Goal: Task Accomplishment & Management: Complete application form

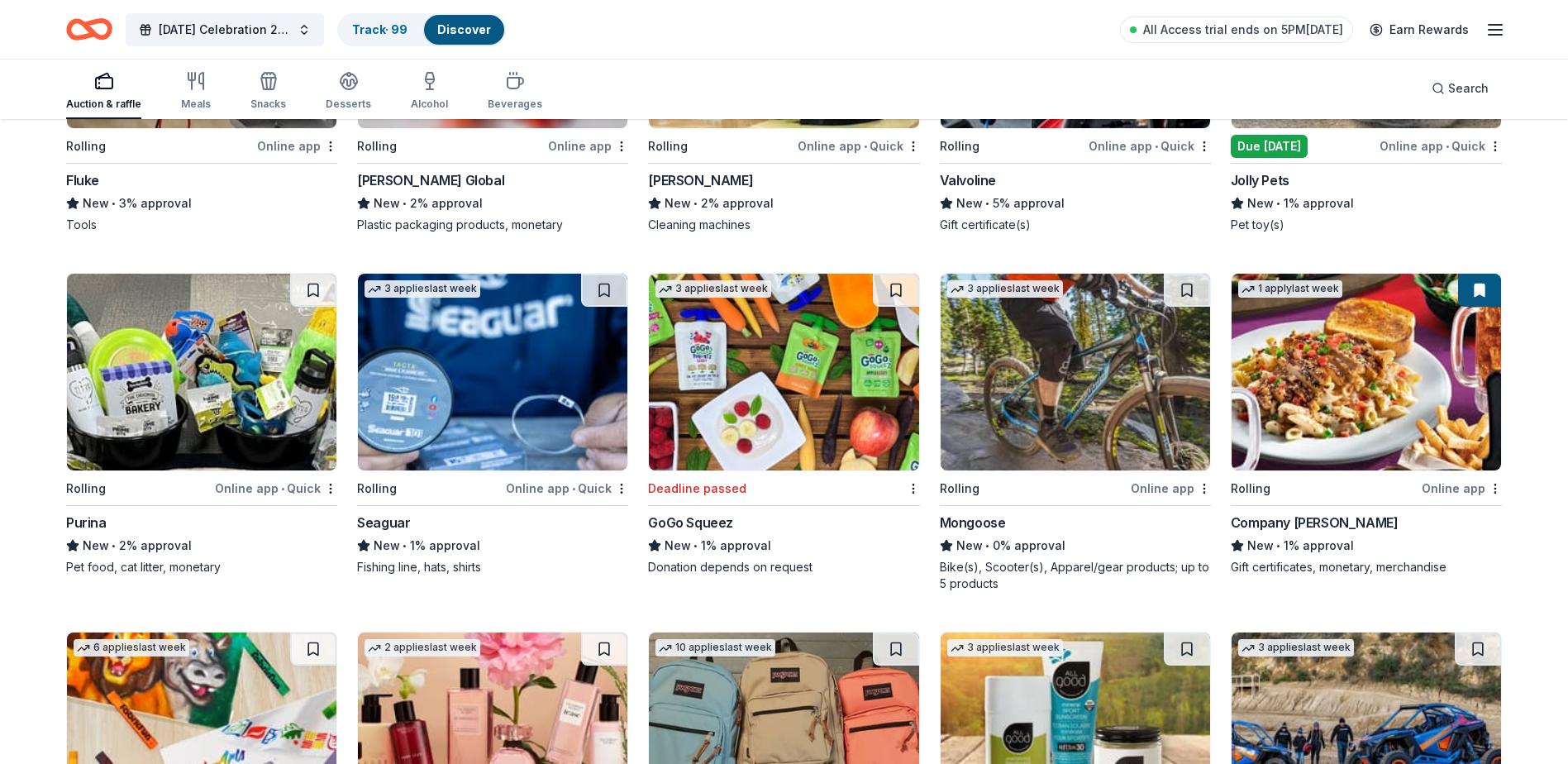
scroll to position [3445, 0]
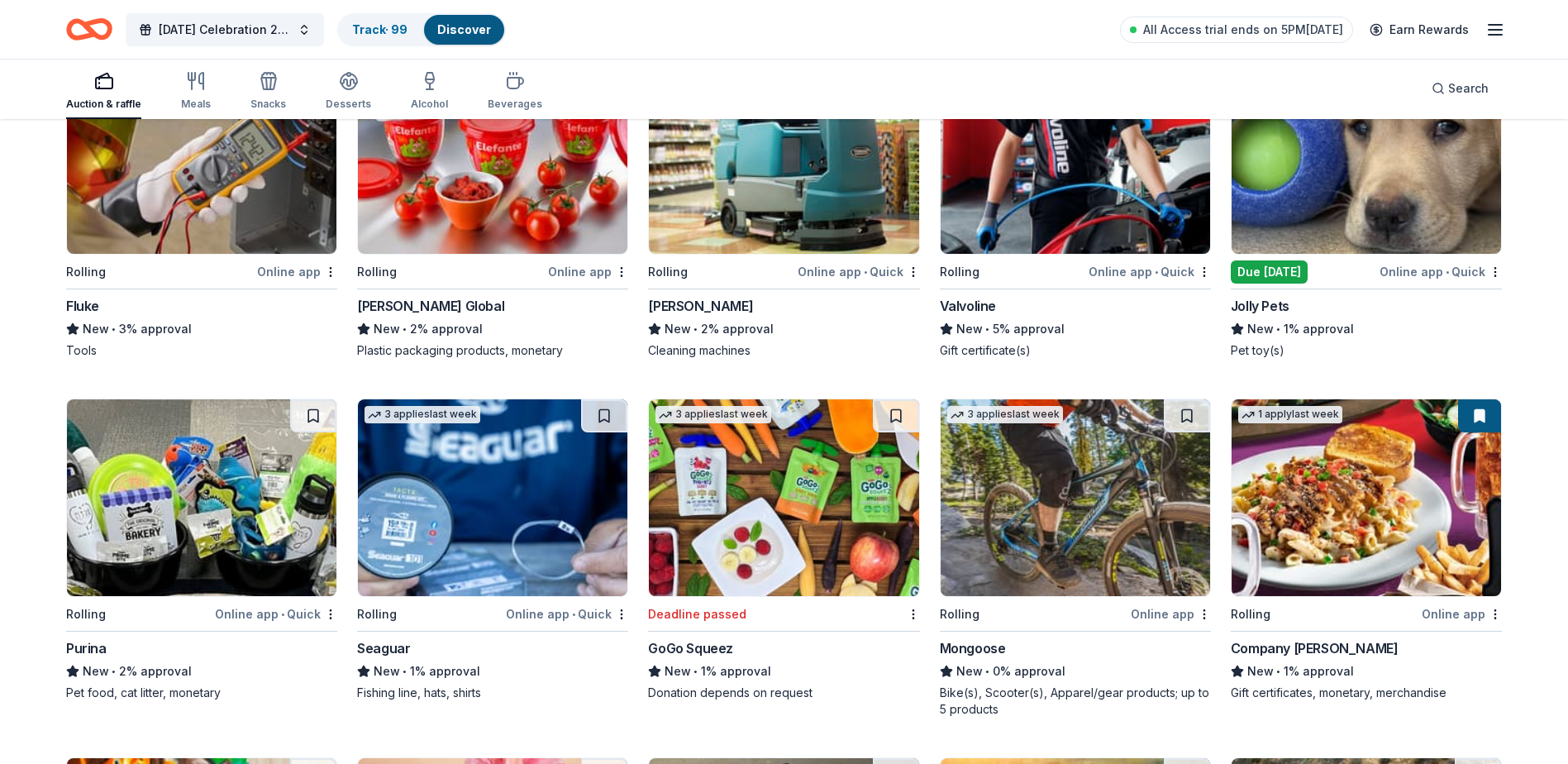
click at [107, 95] on div "Auction & raffle" at bounding box center [104, 91] width 76 height 40
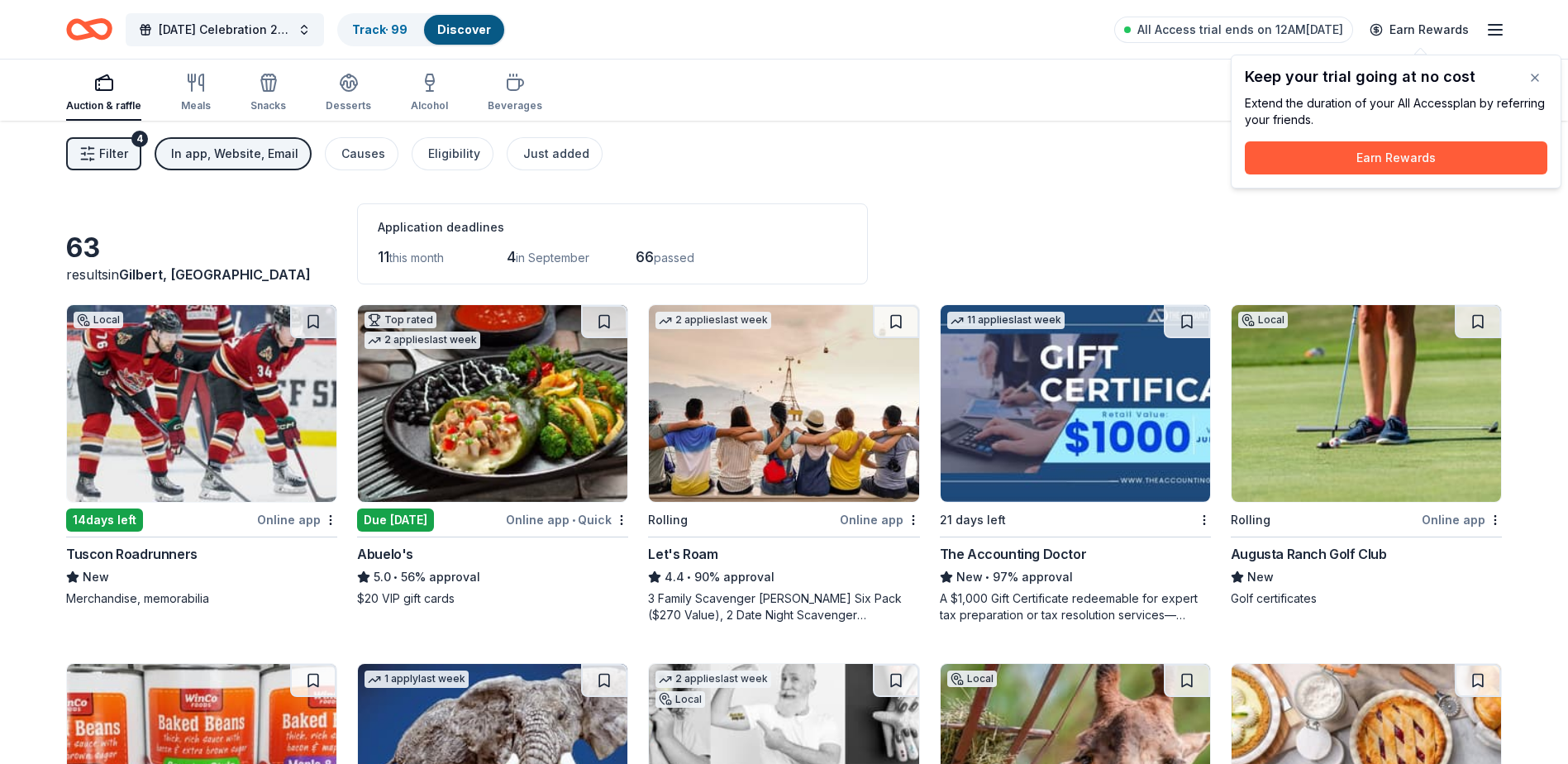
click at [117, 157] on span "Filter" at bounding box center [113, 154] width 29 height 20
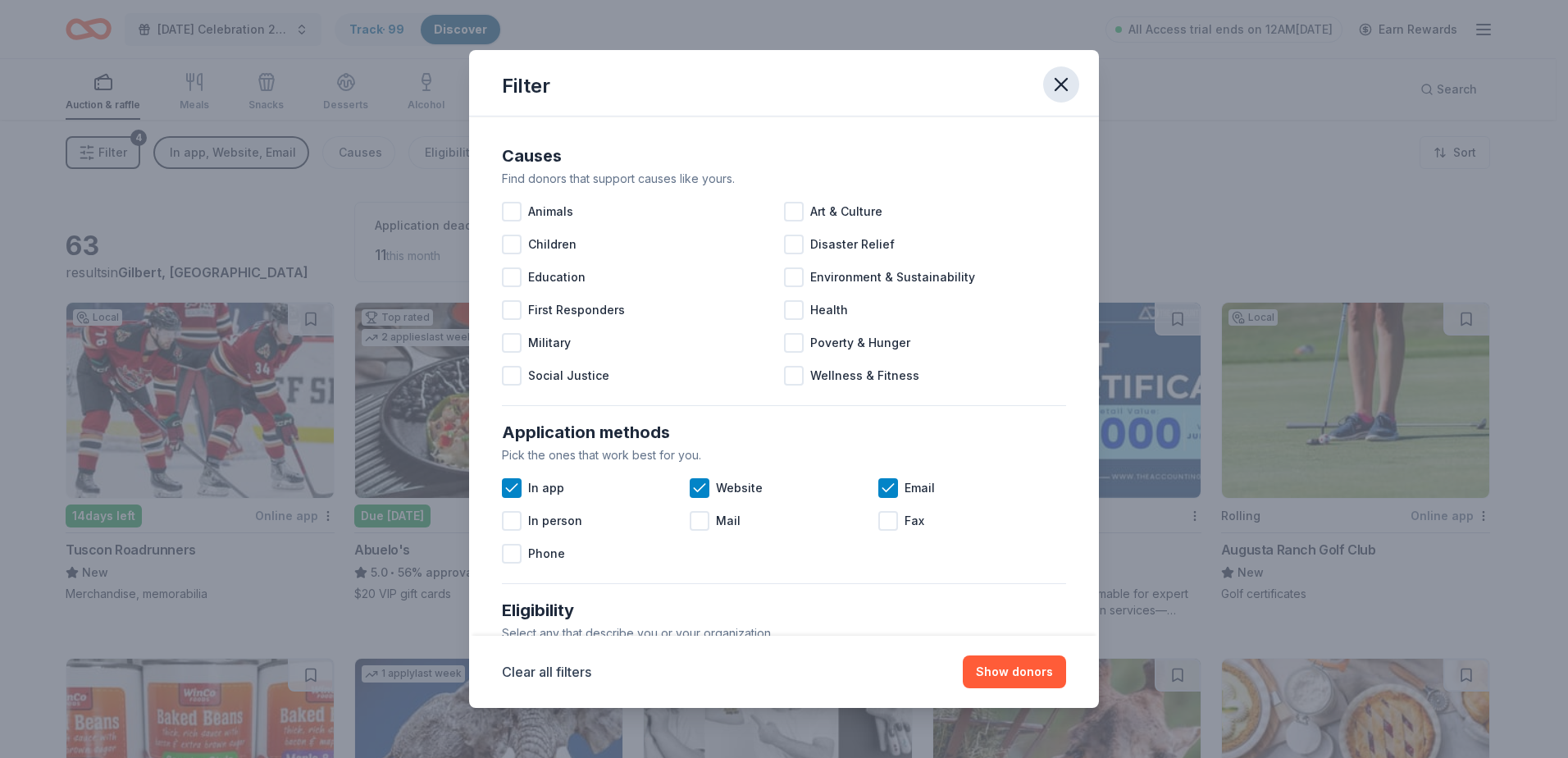
click at [1066, 87] on icon "button" at bounding box center [1061, 84] width 12 height 12
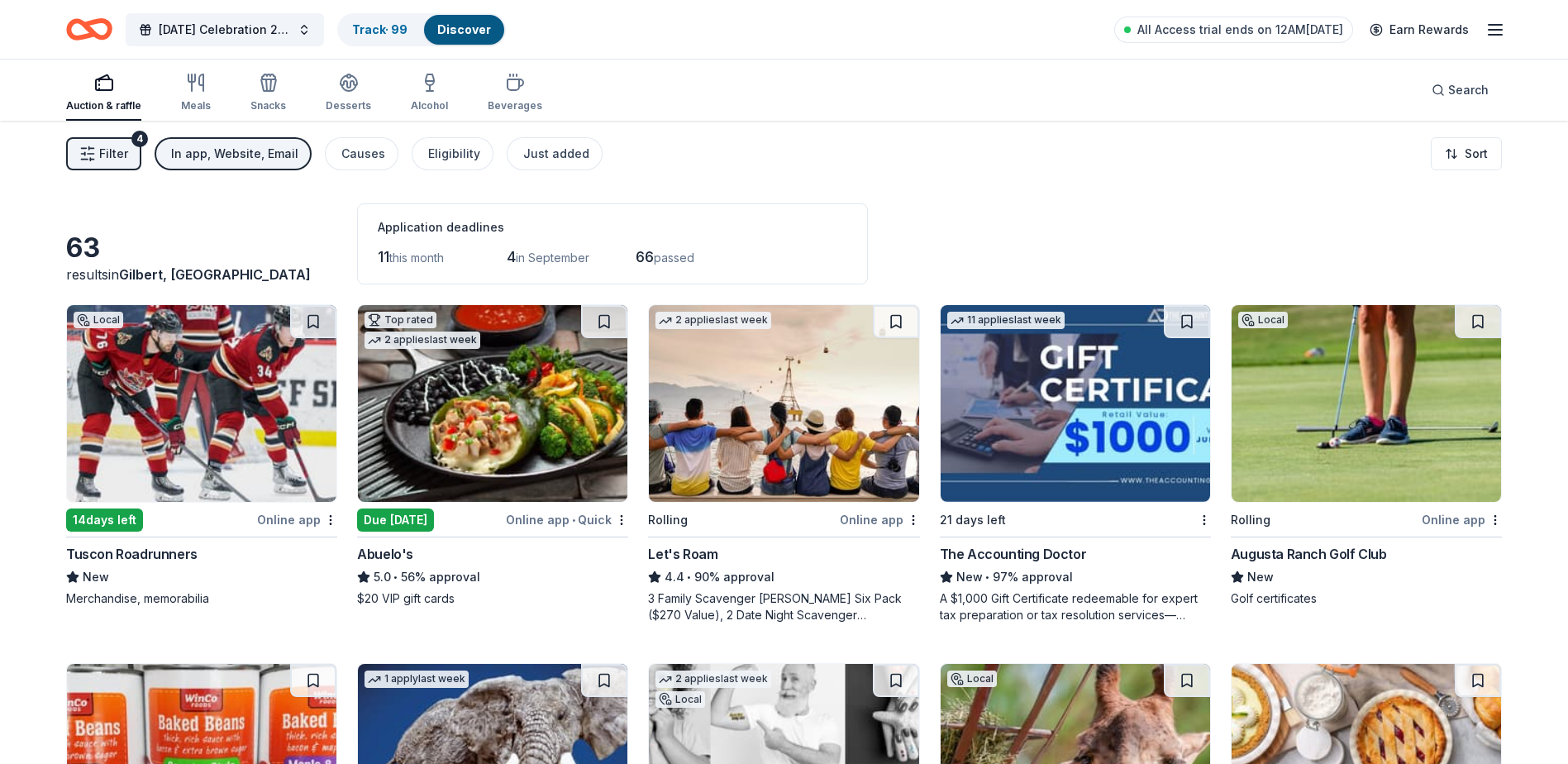
click at [117, 157] on span "Filter" at bounding box center [113, 154] width 29 height 20
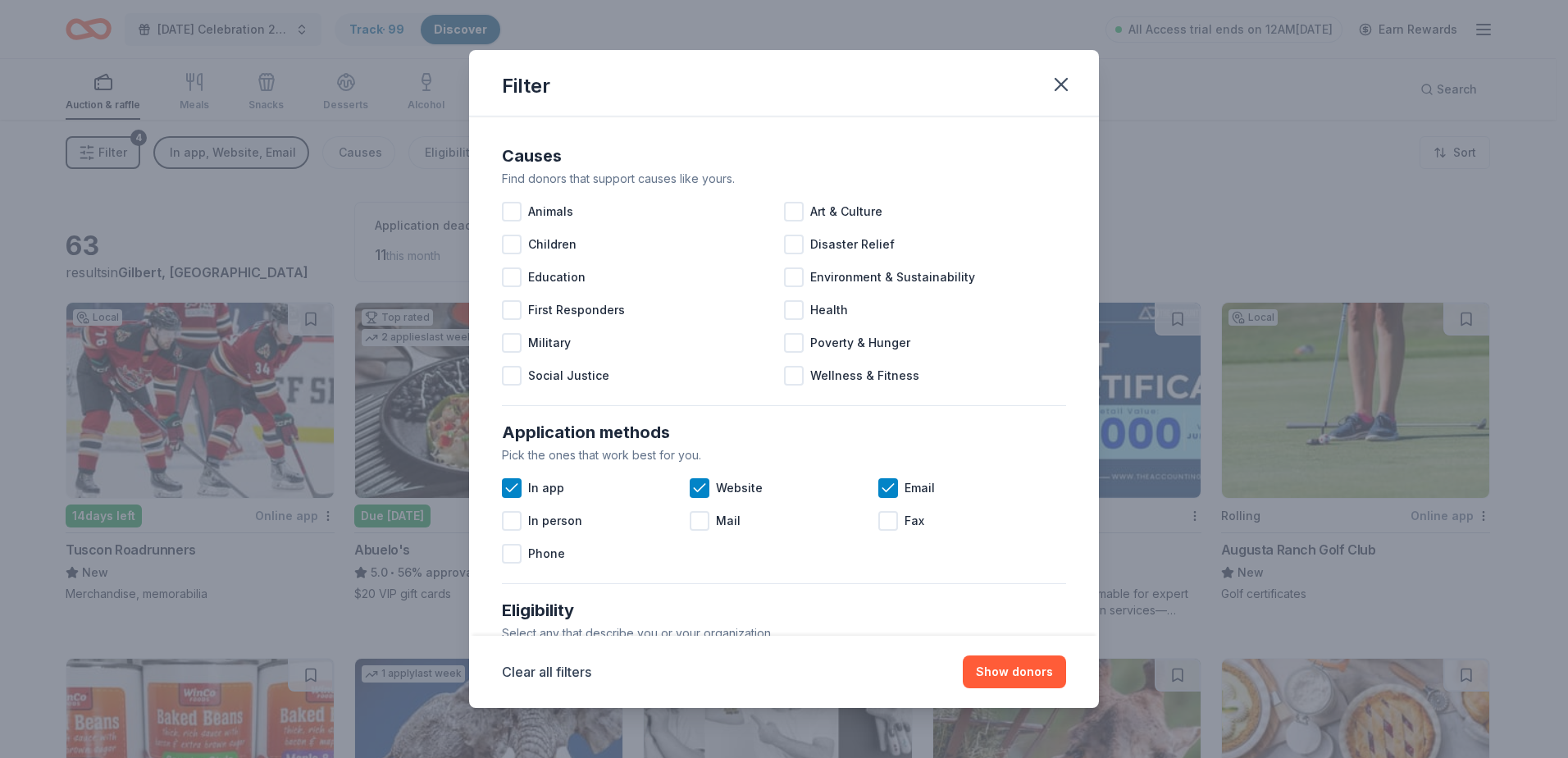
click at [1304, 166] on div "Filter Causes Find donors that support causes like yours. Animals Art & Culture…" at bounding box center [784, 379] width 1568 height 758
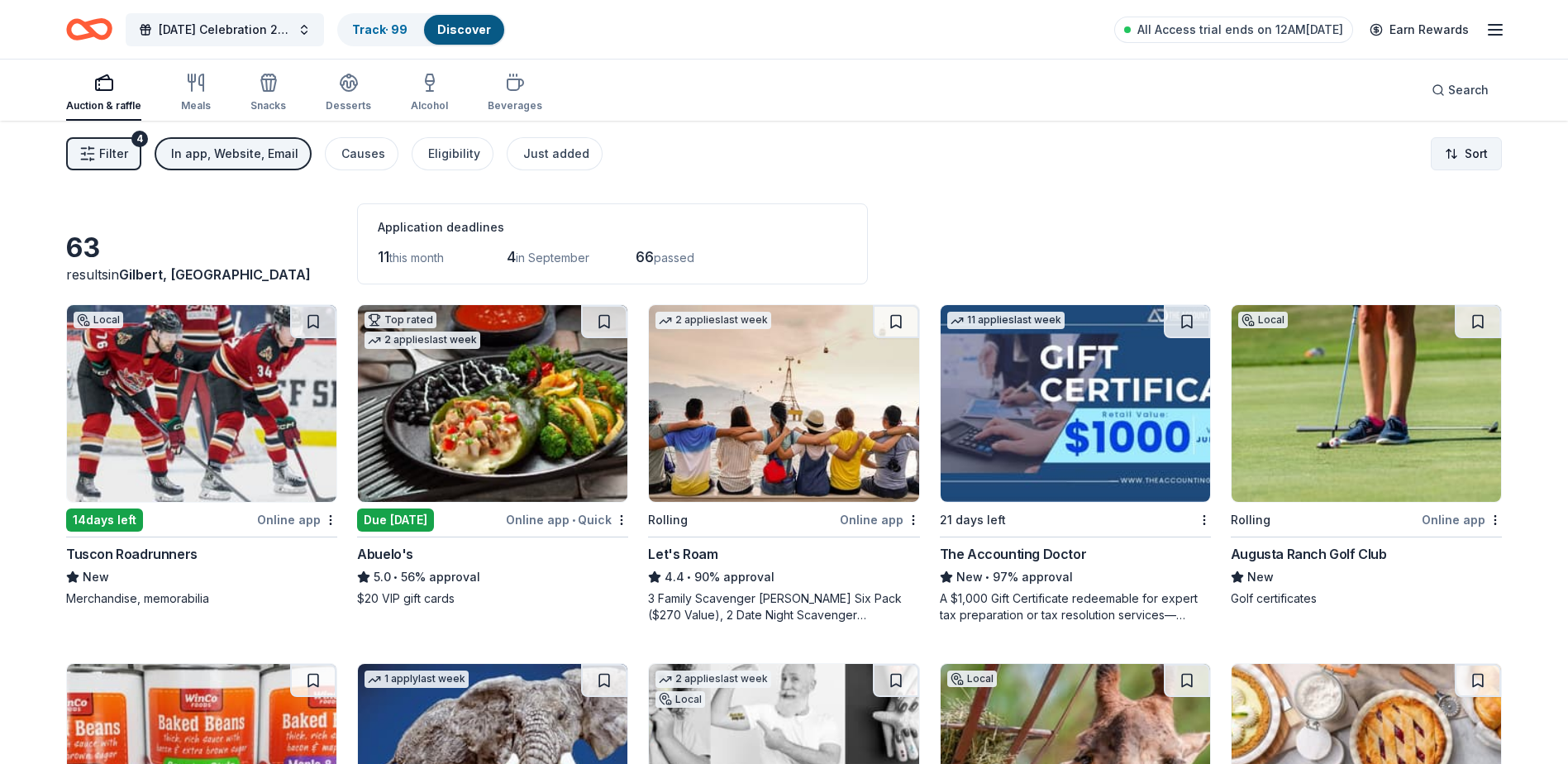
click at [1457, 153] on html "[DATE] Celebration 2025 Track · 99 Discover All Access trial ends on 12AM[DATE]…" at bounding box center [784, 382] width 1568 height 764
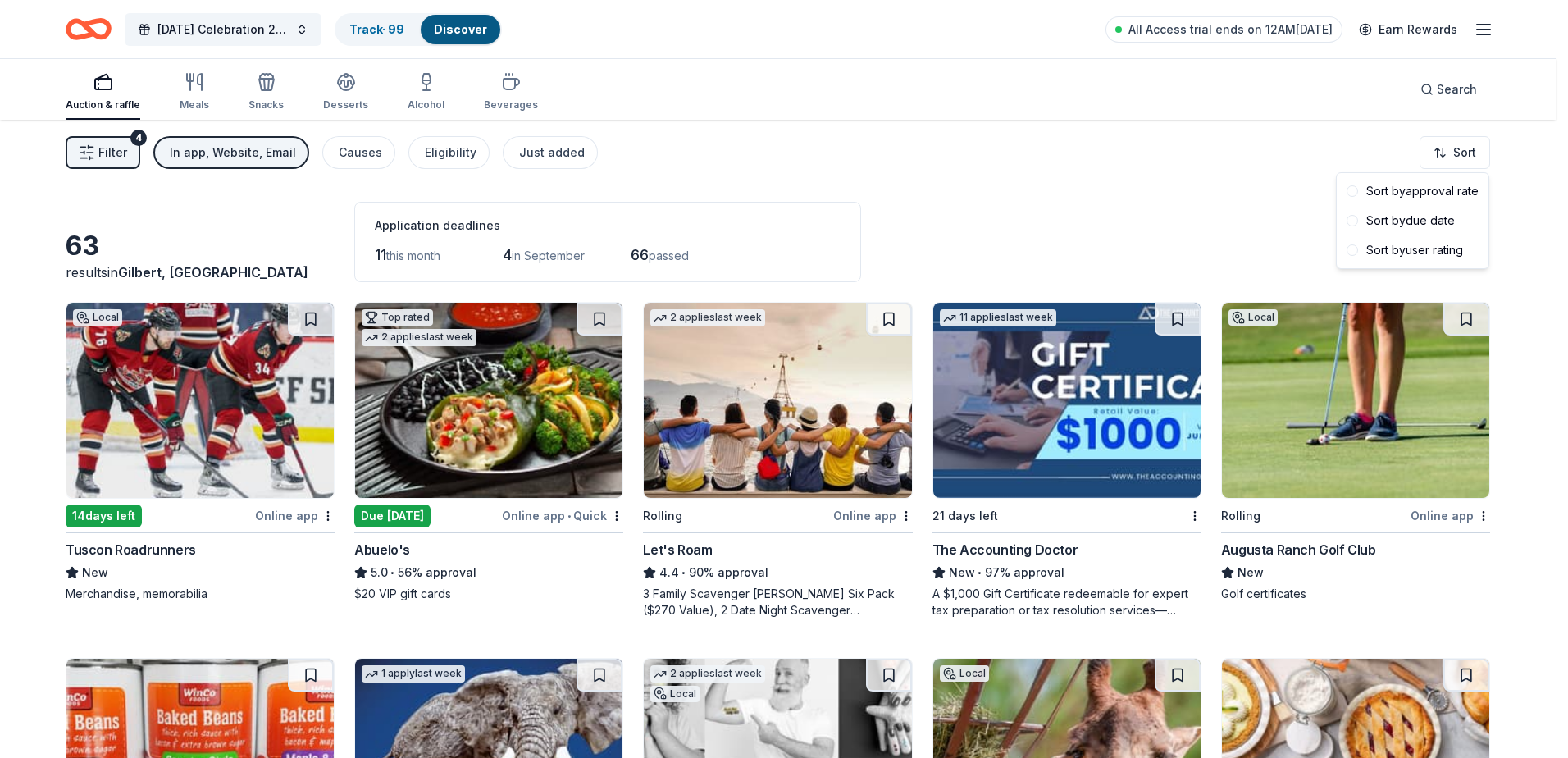
click at [103, 157] on html "[DATE] Celebration 2025 Track · 99 Discover All Access trial ends on 12AM[DATE]…" at bounding box center [784, 379] width 1568 height 758
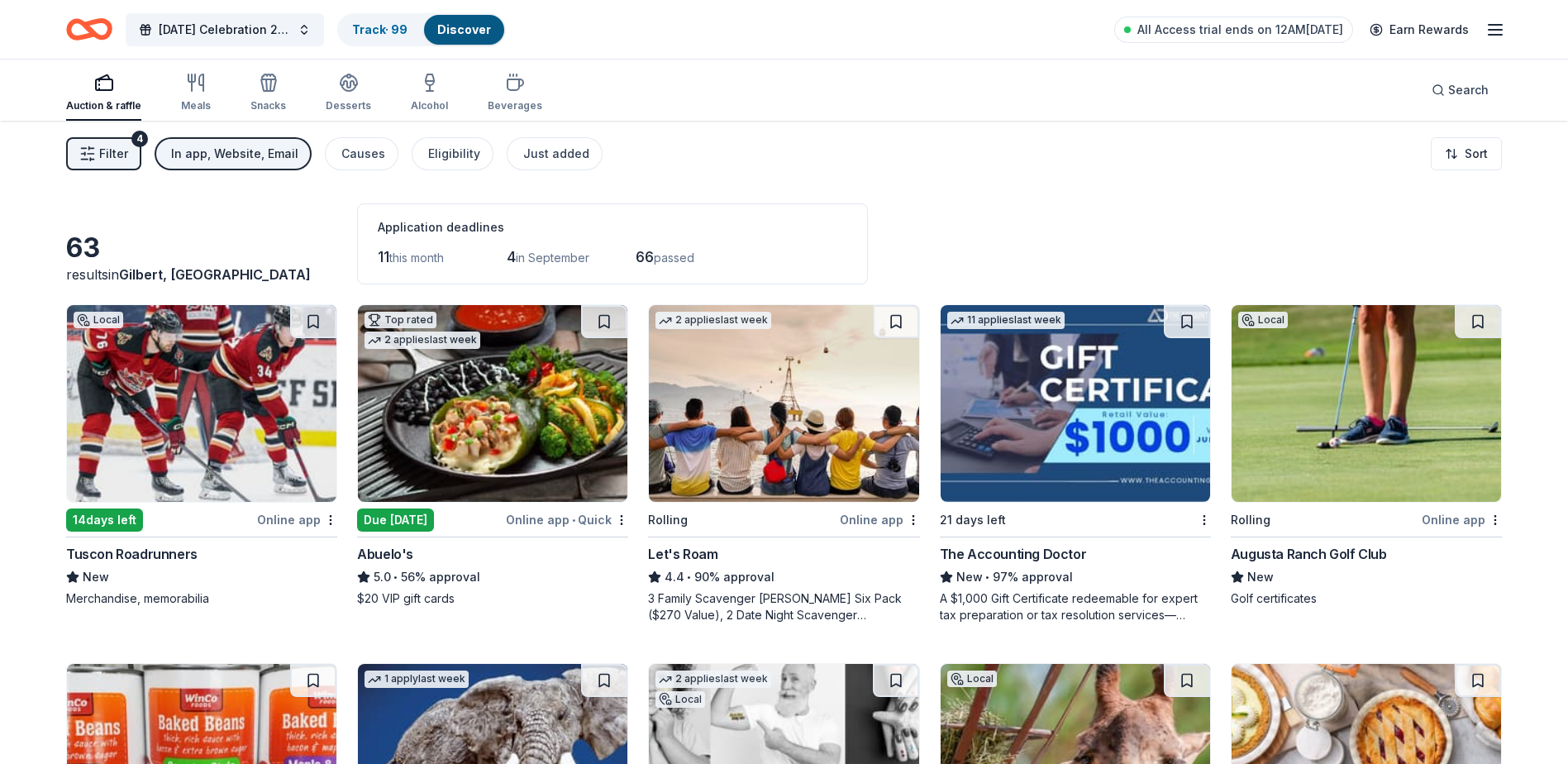
click at [103, 158] on span "Filter" at bounding box center [113, 154] width 29 height 20
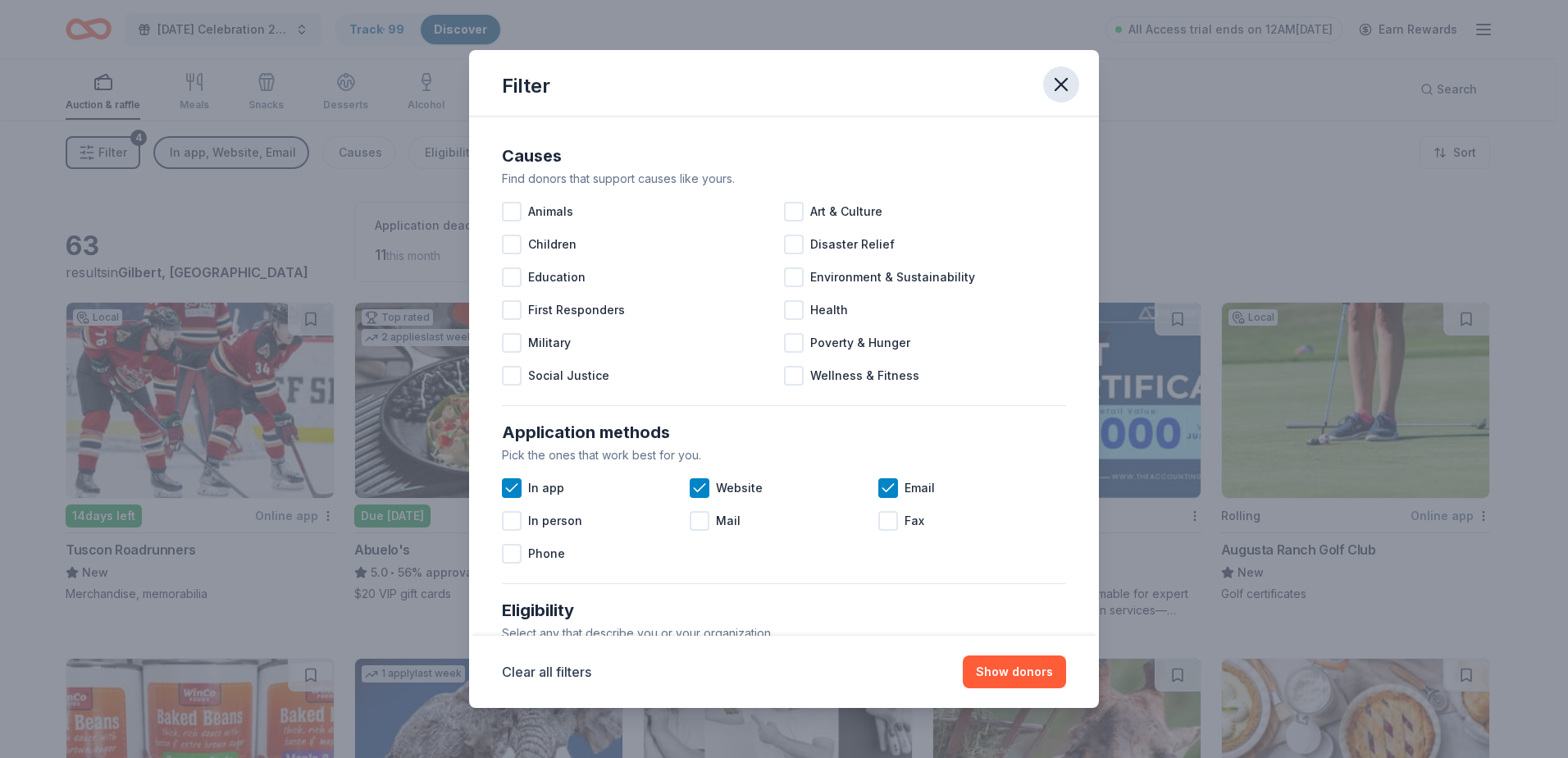
click at [1061, 96] on icon "button" at bounding box center [1061, 85] width 23 height 23
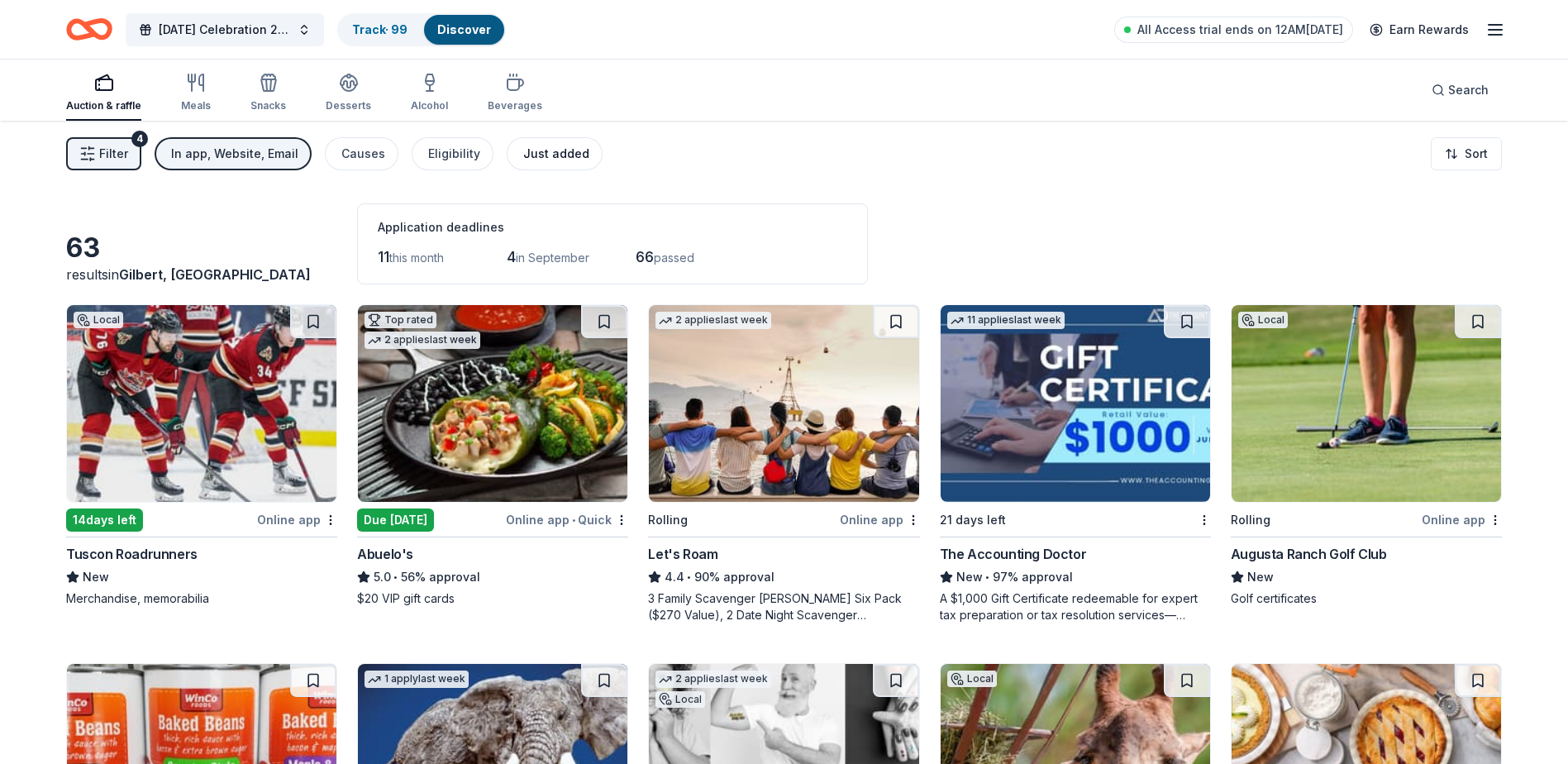
click at [572, 150] on div "Just added" at bounding box center [557, 154] width 67 height 20
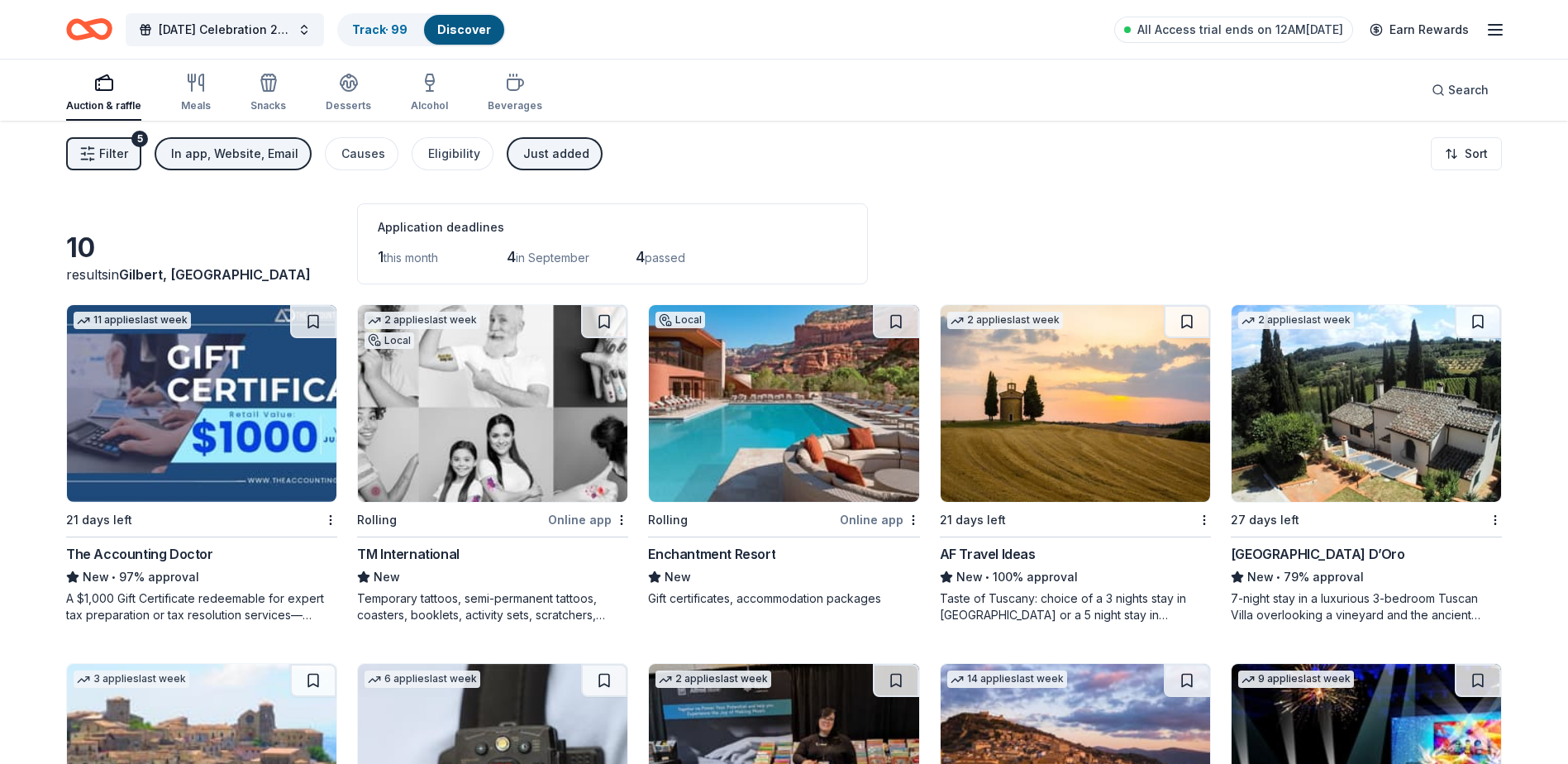
click at [769, 545] on div "Enchantment Resort" at bounding box center [712, 554] width 128 height 20
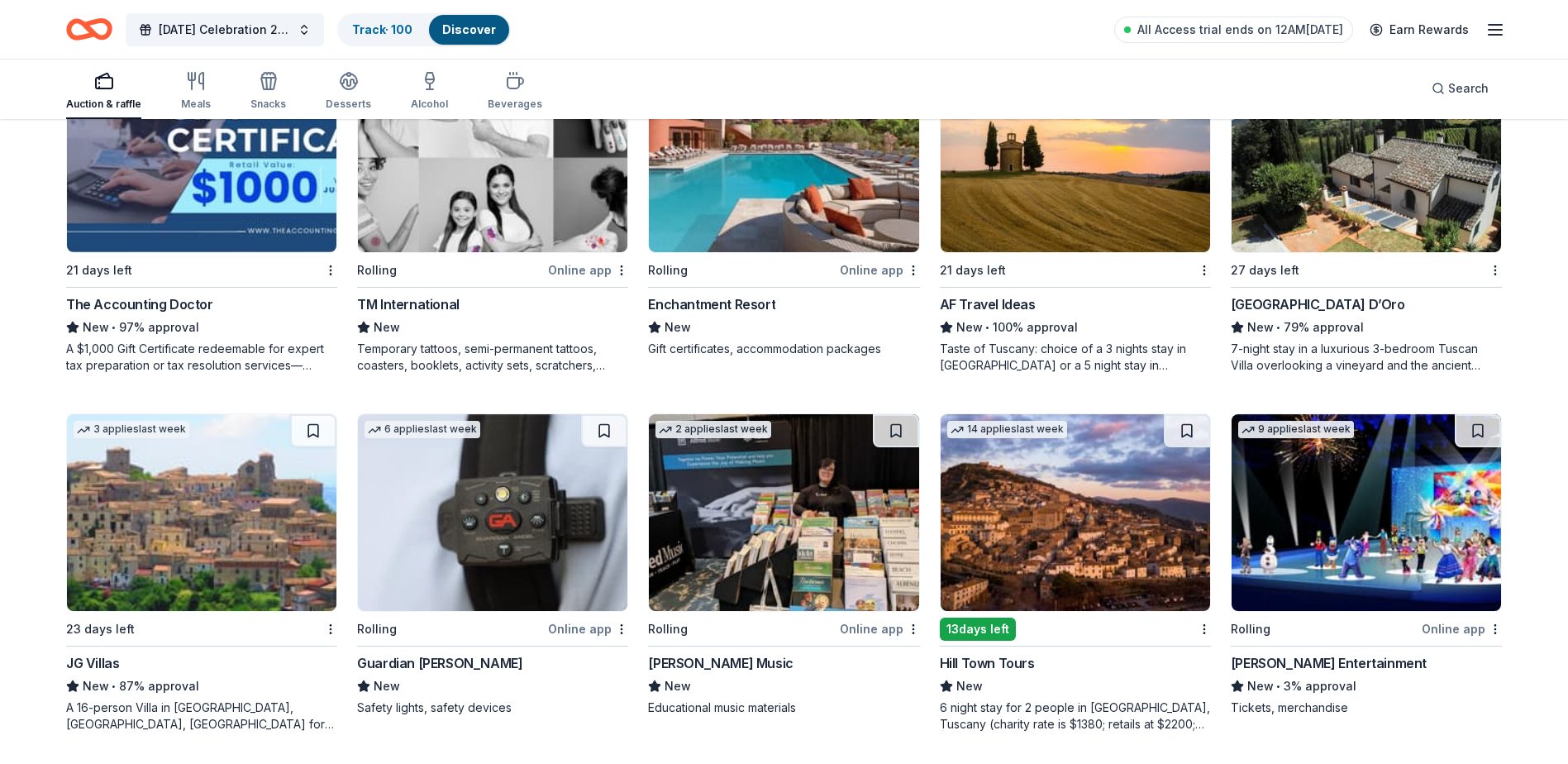
scroll to position [251, 0]
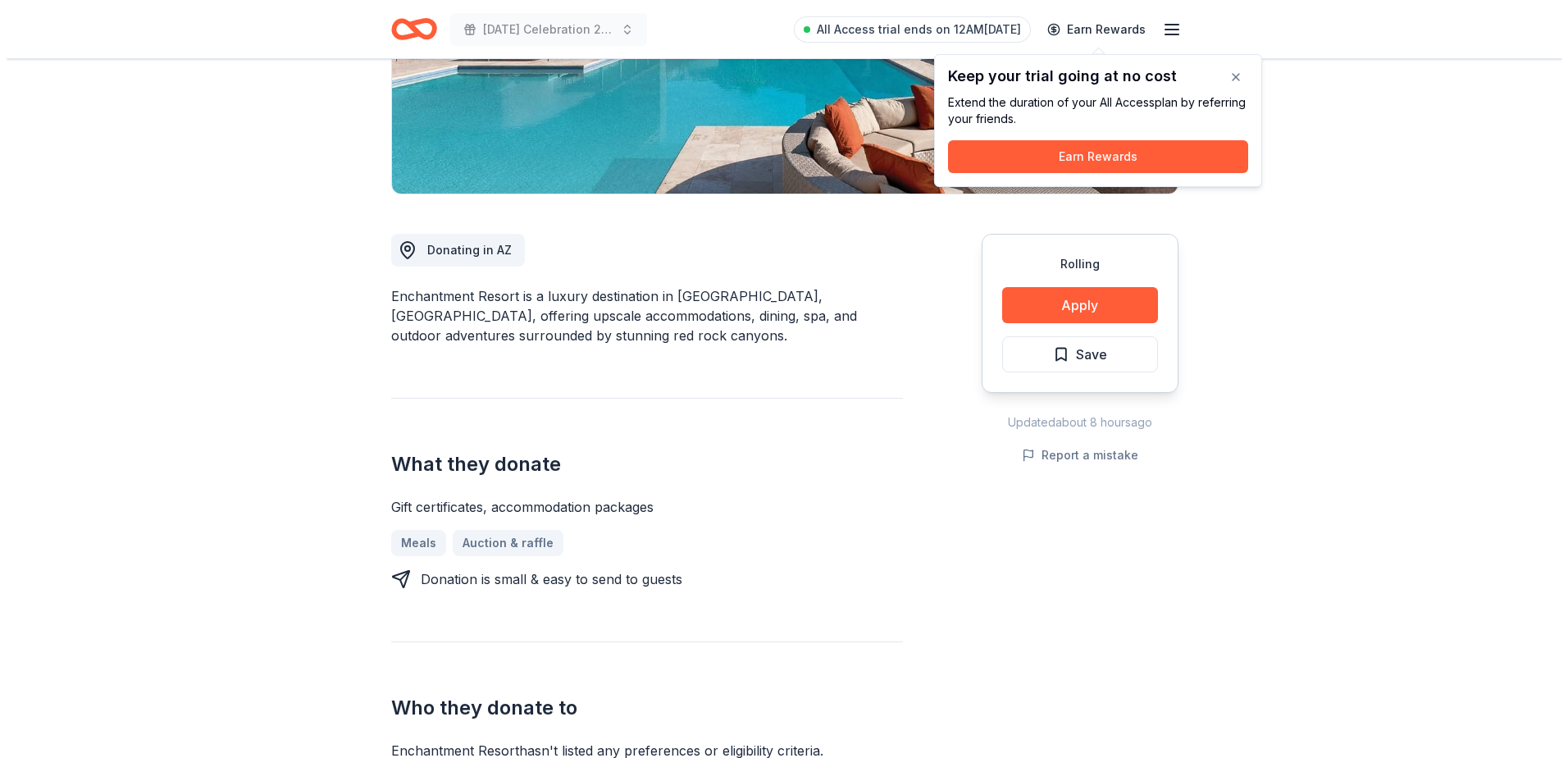
scroll to position [82, 0]
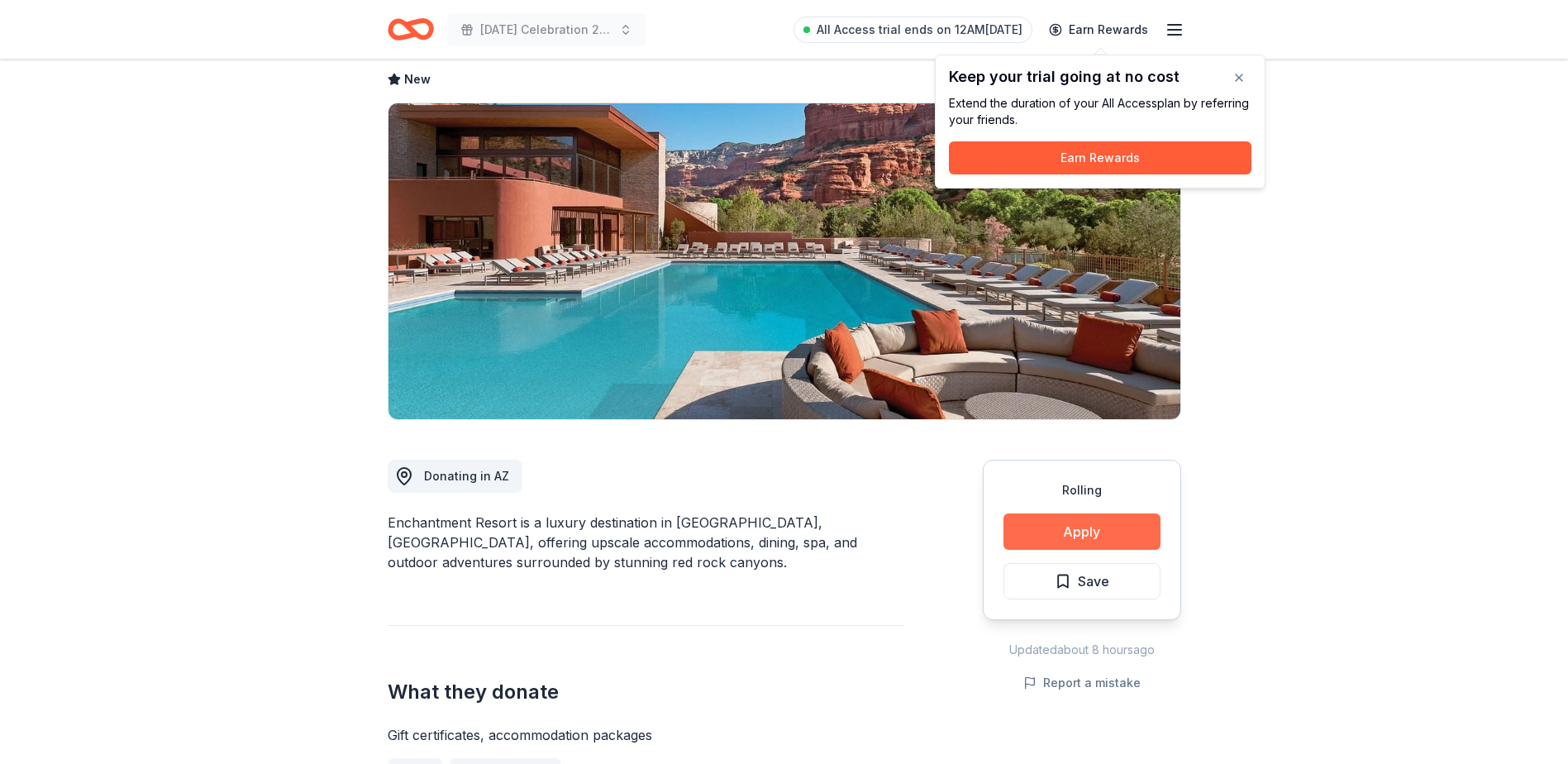
click at [1073, 537] on button "Apply" at bounding box center [1081, 532] width 157 height 36
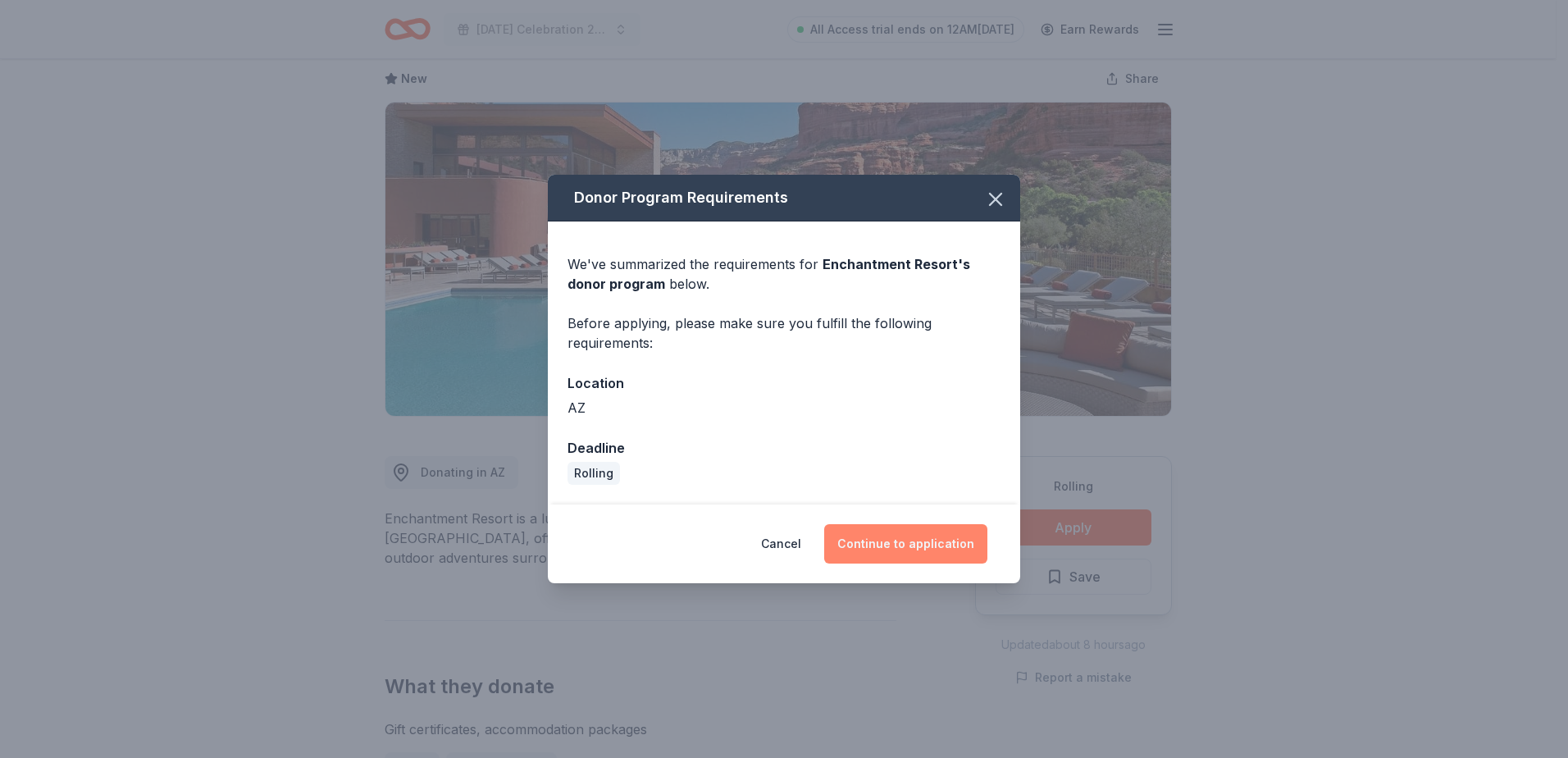
click at [905, 550] on button "Continue to application" at bounding box center [905, 544] width 163 height 39
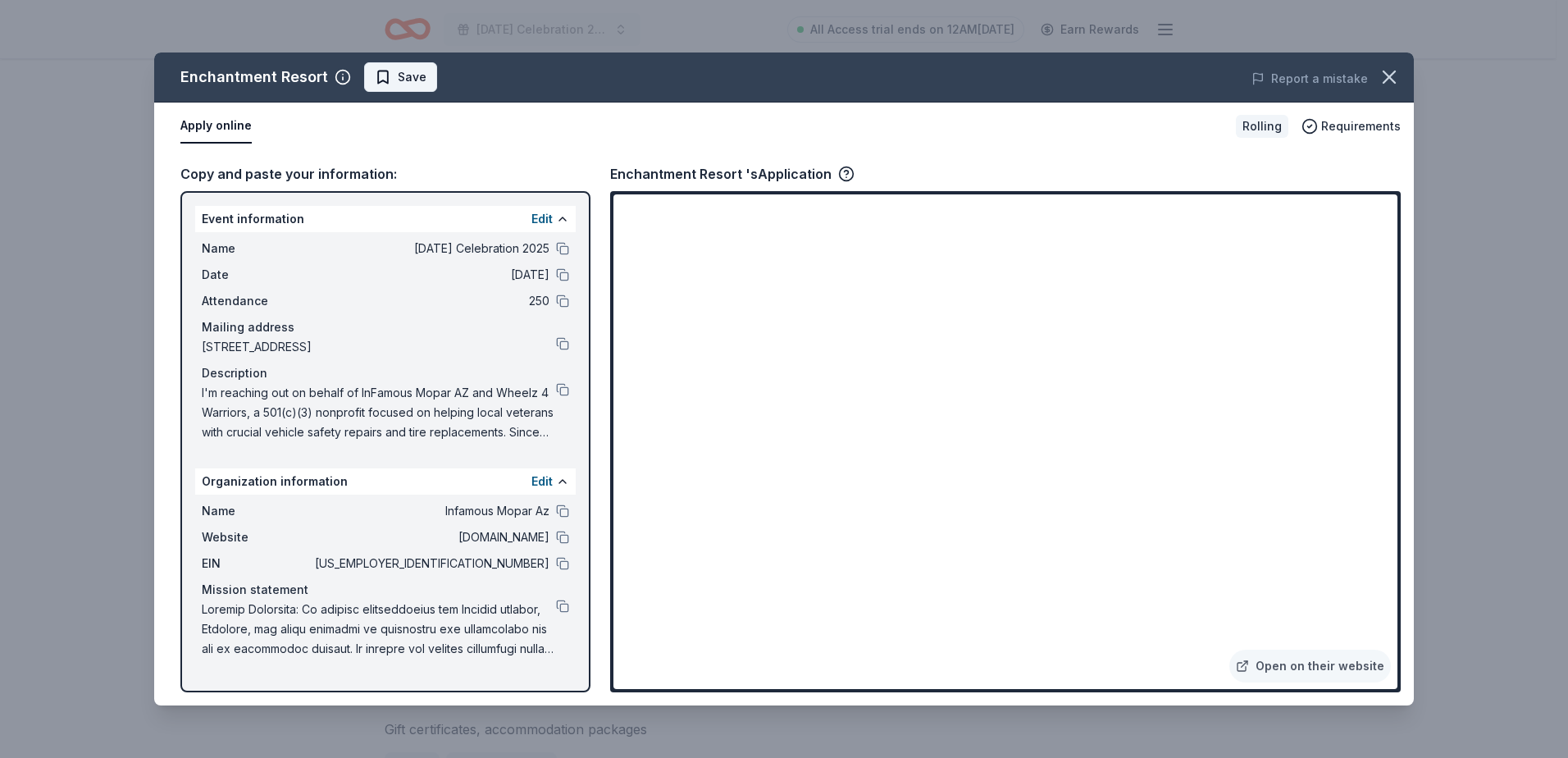
click at [400, 72] on span "Save" at bounding box center [412, 77] width 29 height 20
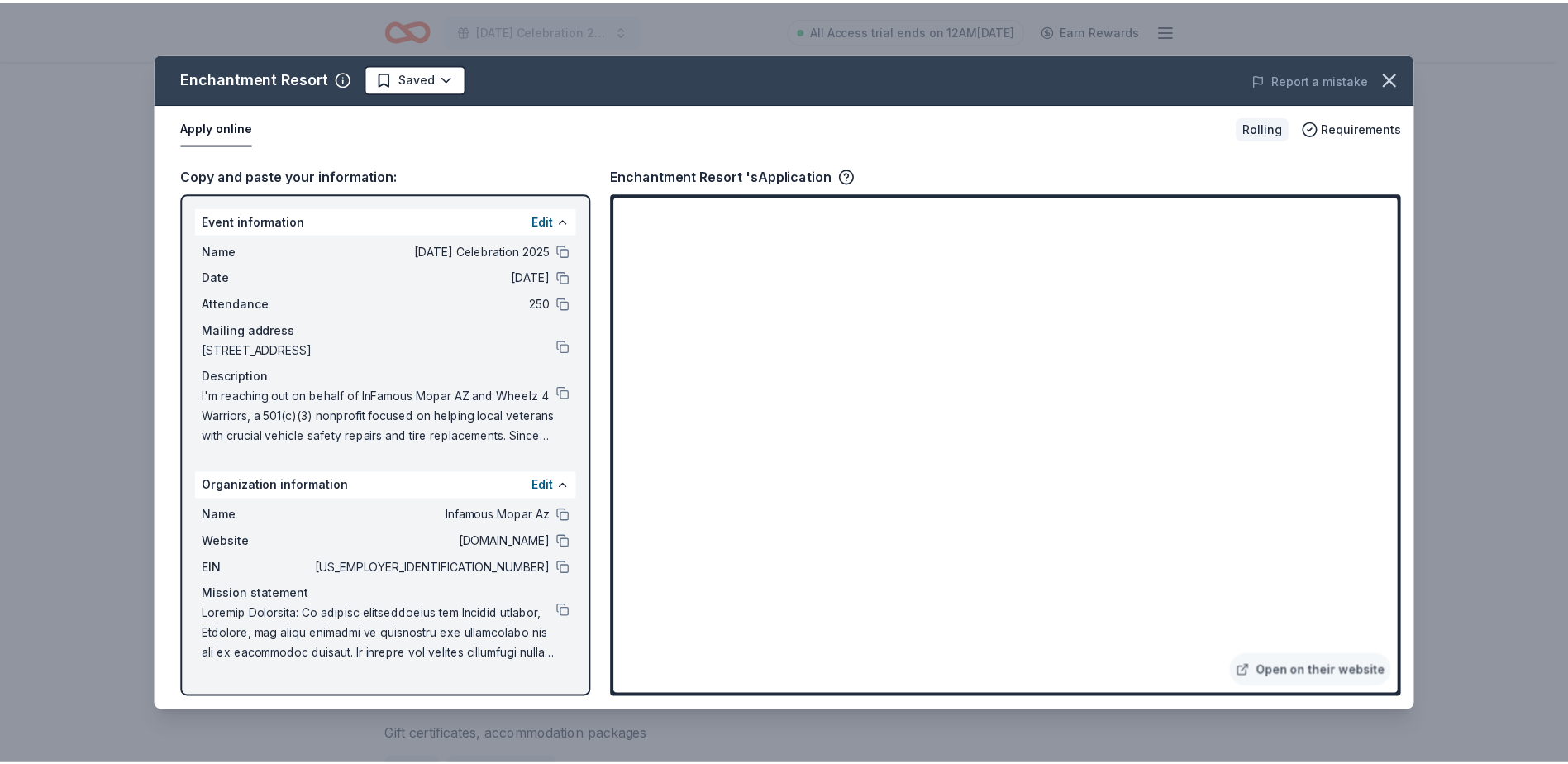
scroll to position [0, 0]
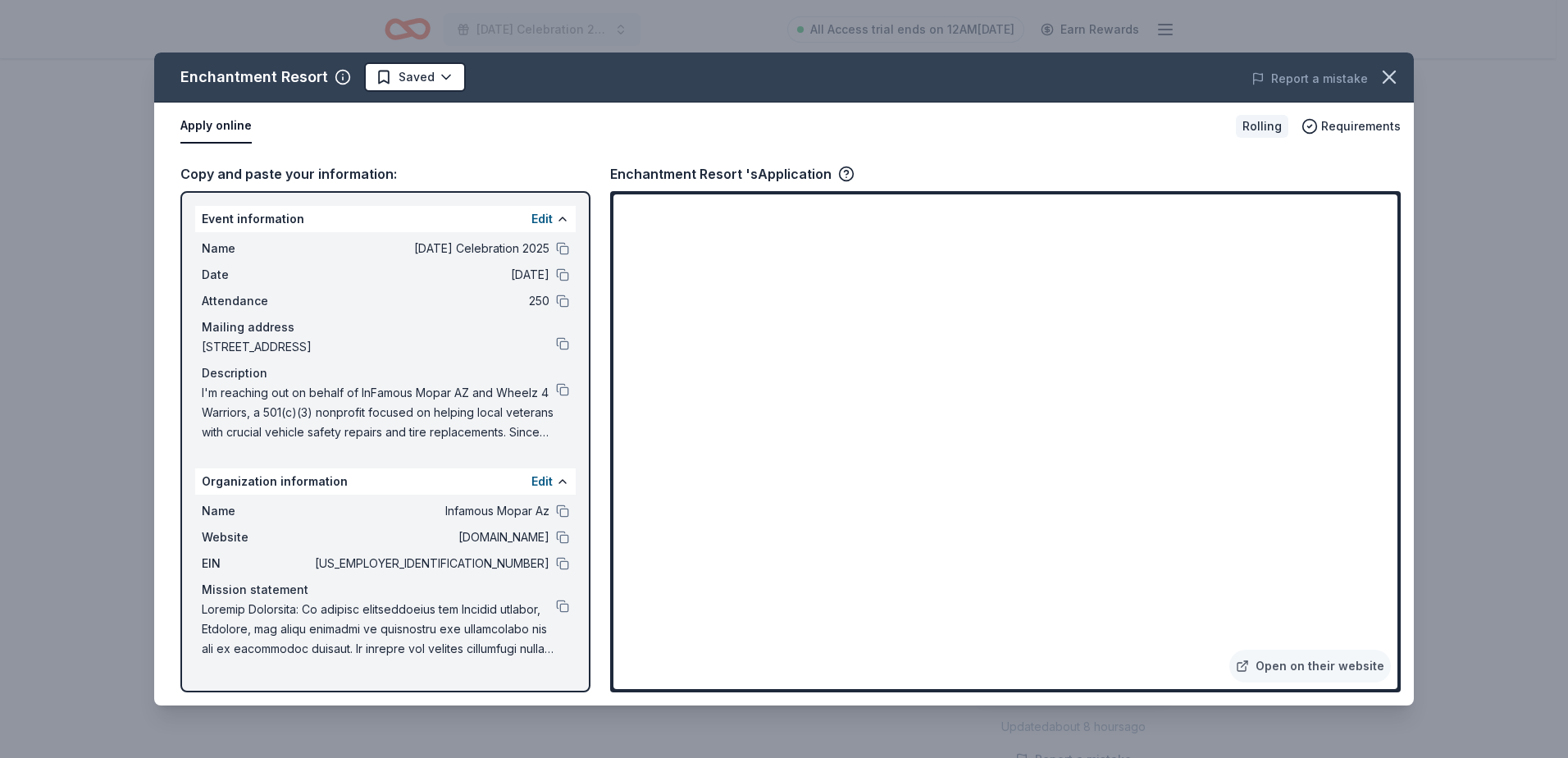
click at [400, 72] on html "Patriot Day Celebration 2025 All Access trial ends on 12AM, 8/21 Earn Rewards R…" at bounding box center [784, 379] width 1568 height 758
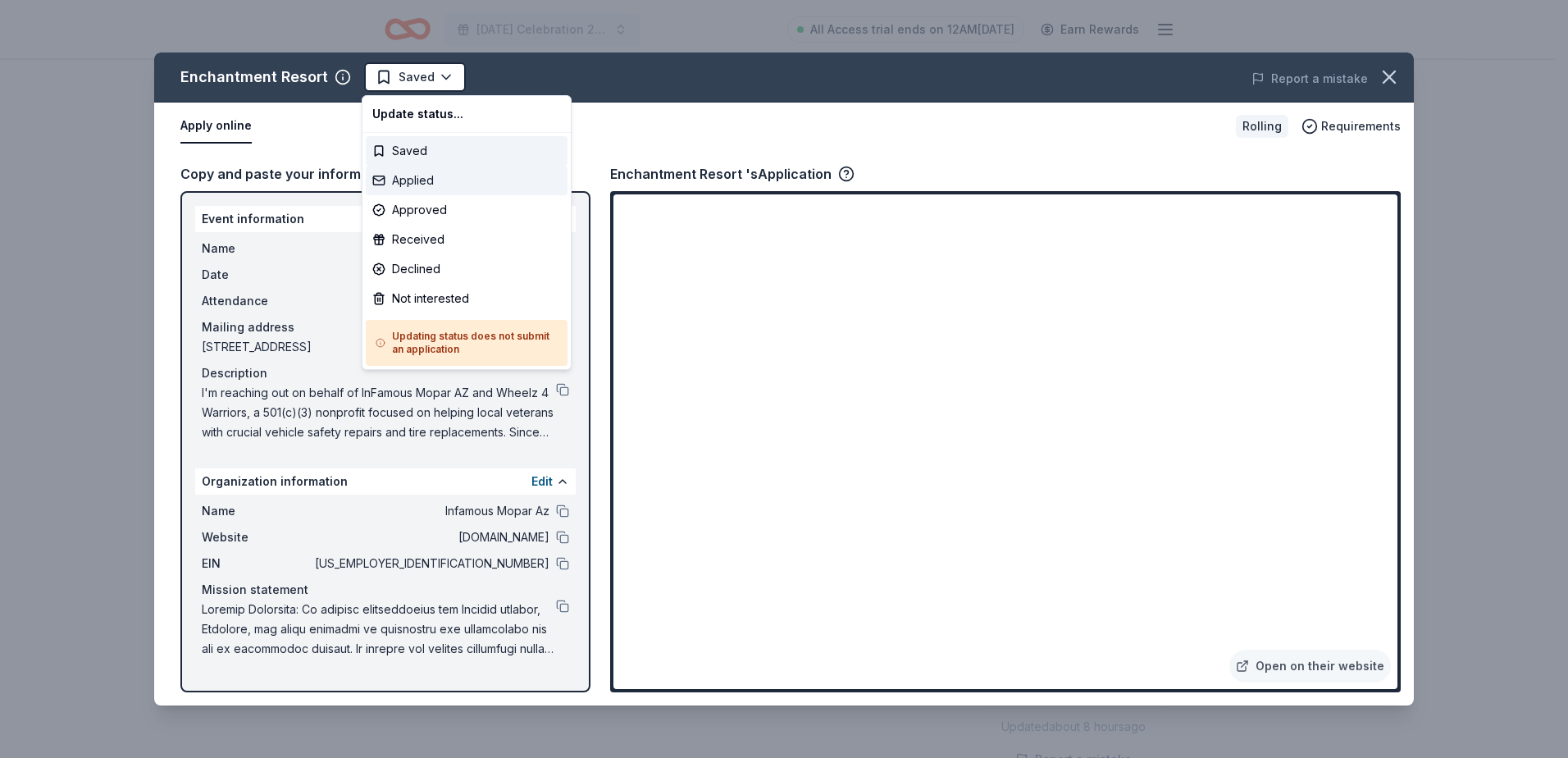
click at [429, 177] on div "Applied" at bounding box center [467, 180] width 202 height 29
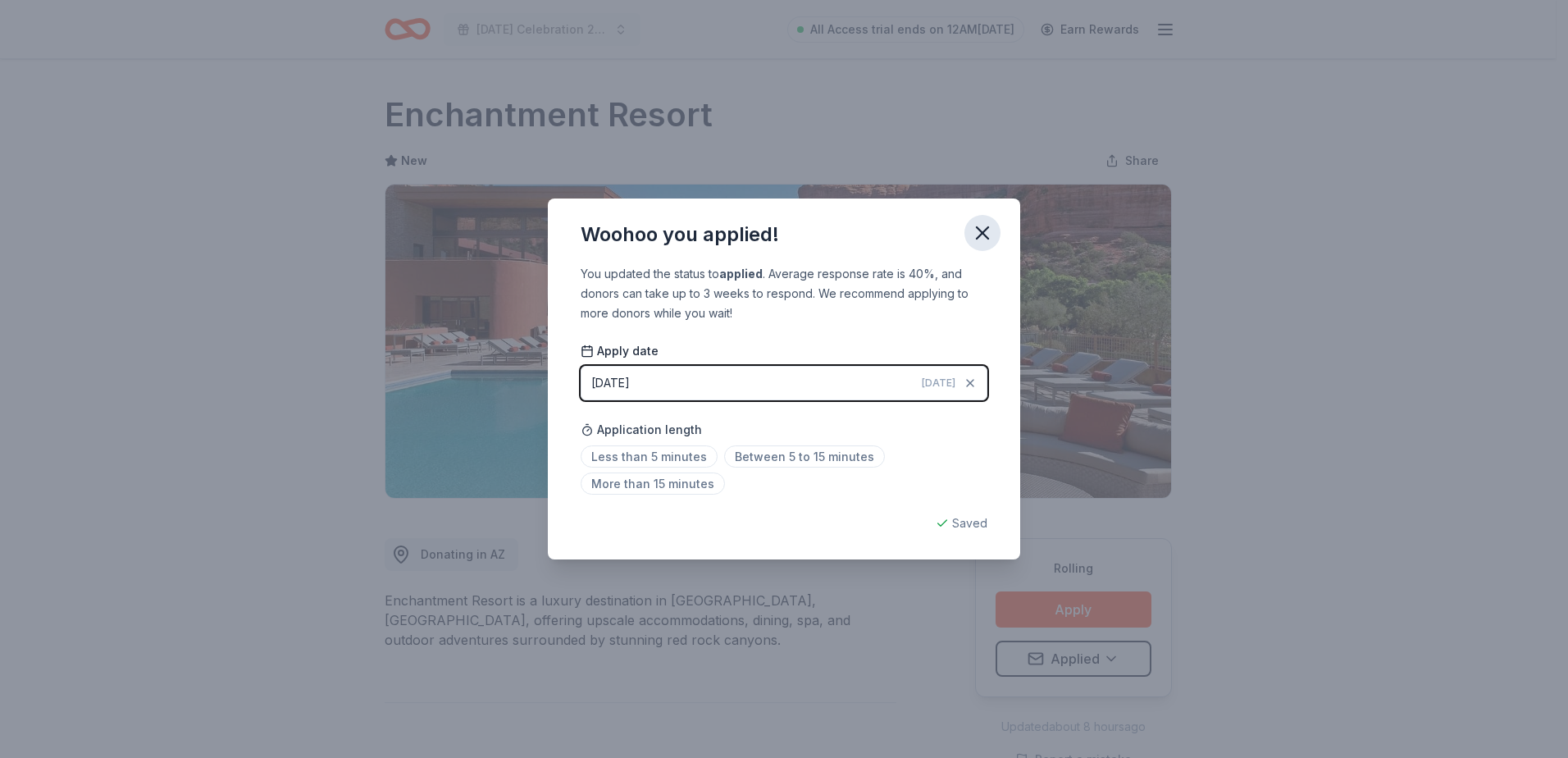
click at [990, 224] on icon "button" at bounding box center [983, 233] width 23 height 23
